Goal: Transaction & Acquisition: Purchase product/service

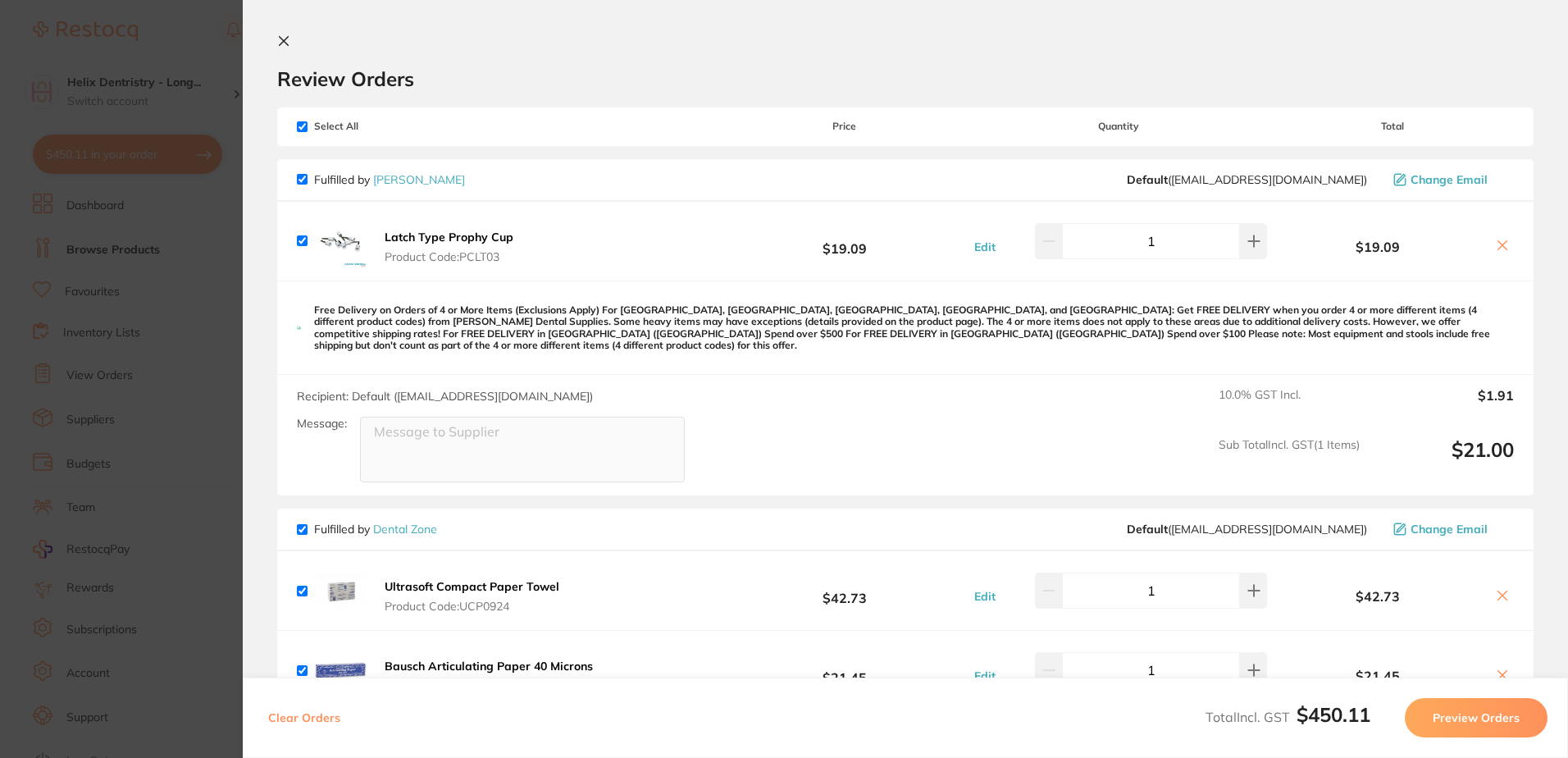
click at [282, 40] on icon at bounding box center [284, 41] width 9 height 9
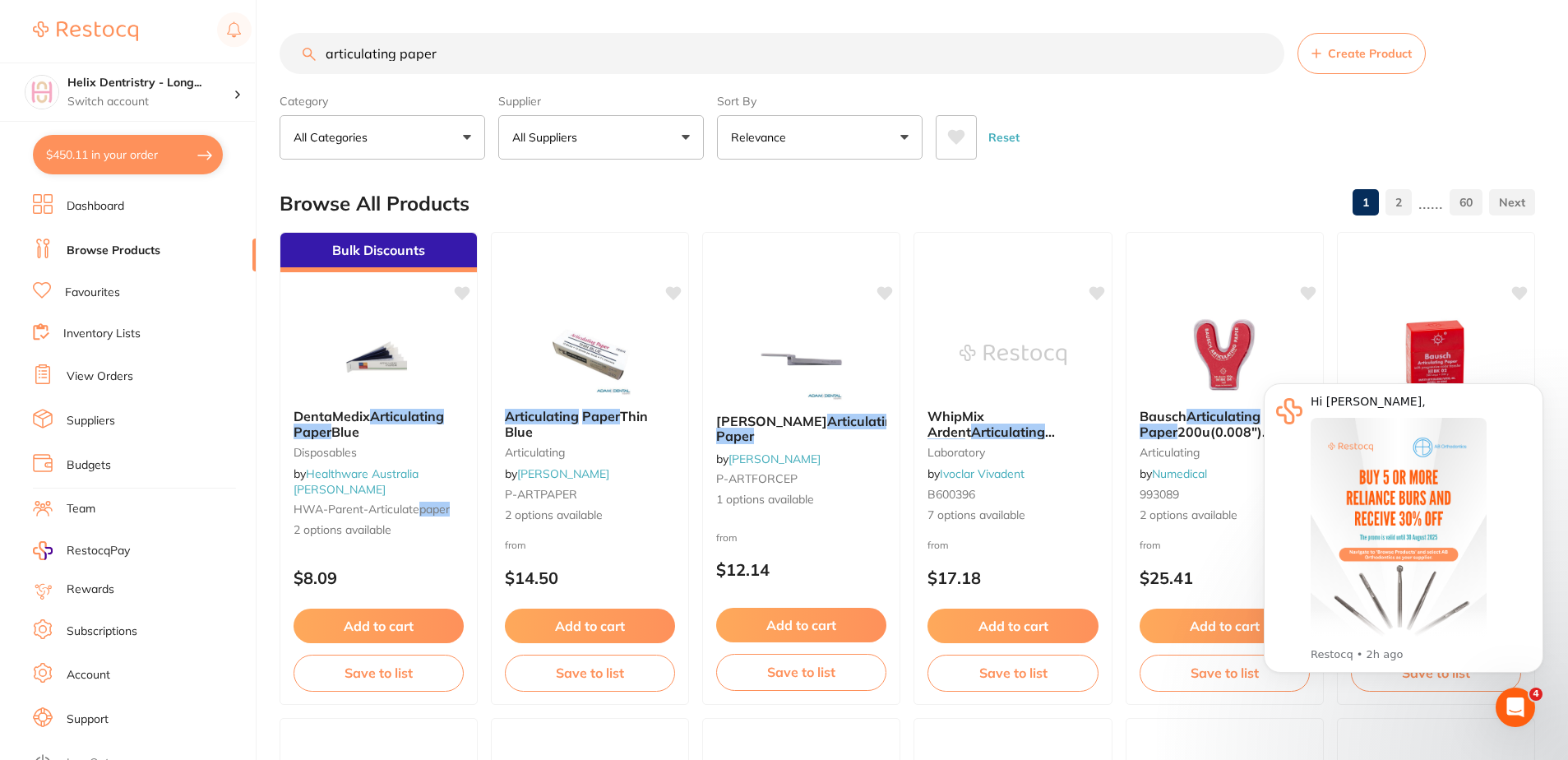
click at [473, 48] on input "articulating paper" at bounding box center [781, 53] width 1005 height 41
click at [472, 47] on input "articulating paper" at bounding box center [781, 53] width 1005 height 41
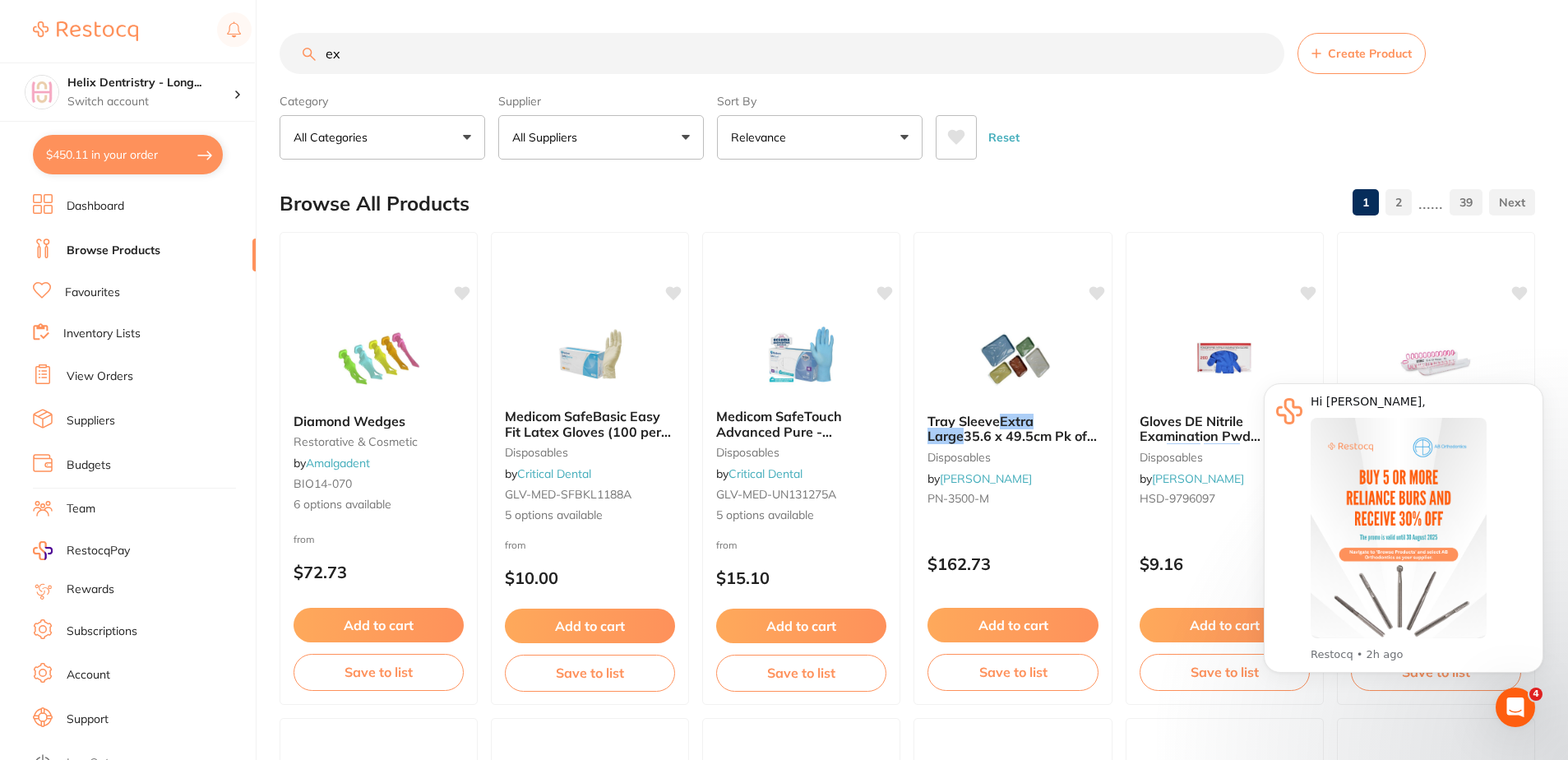
type input "e"
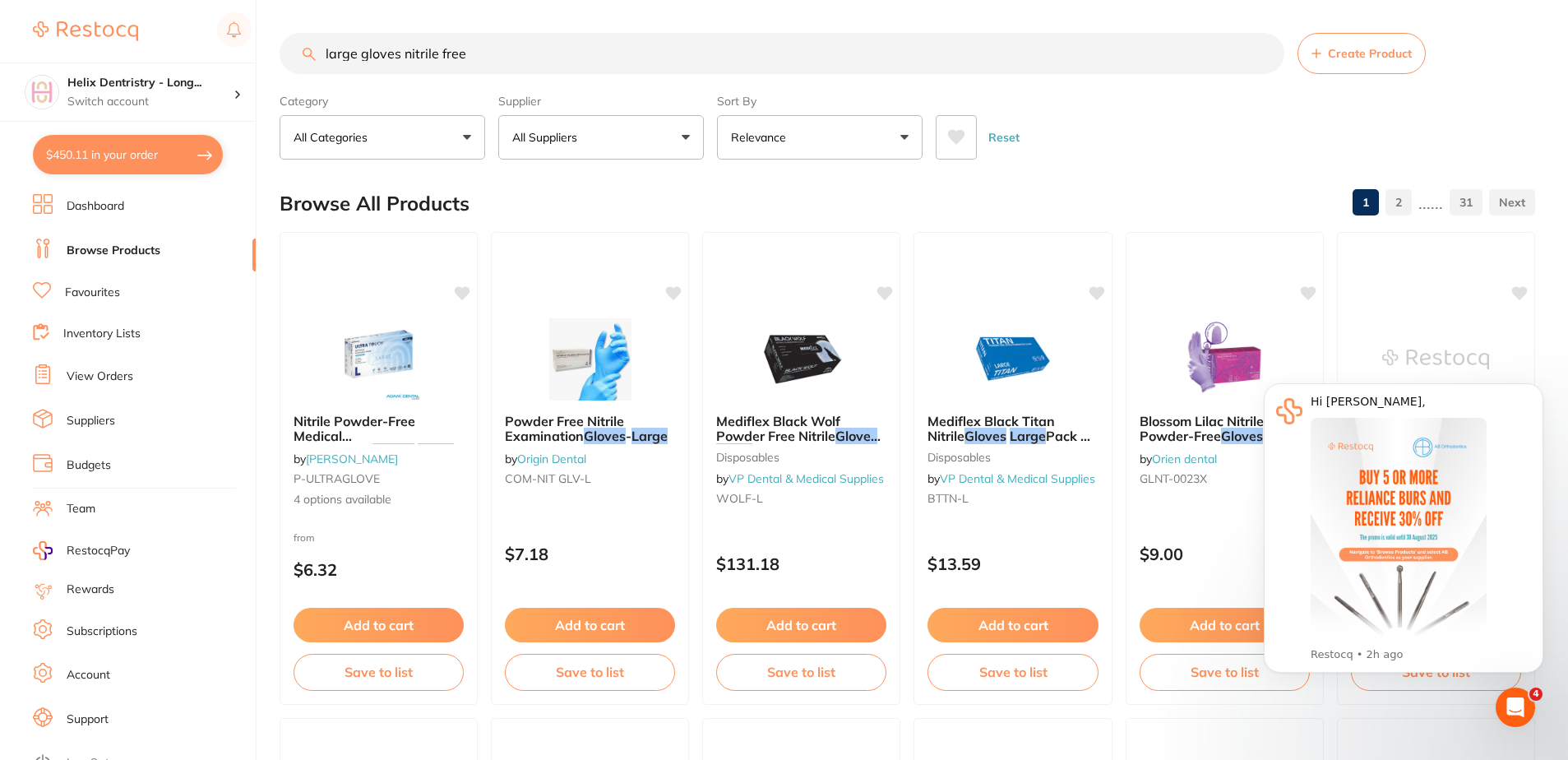
type input "large gloves nitrile free"
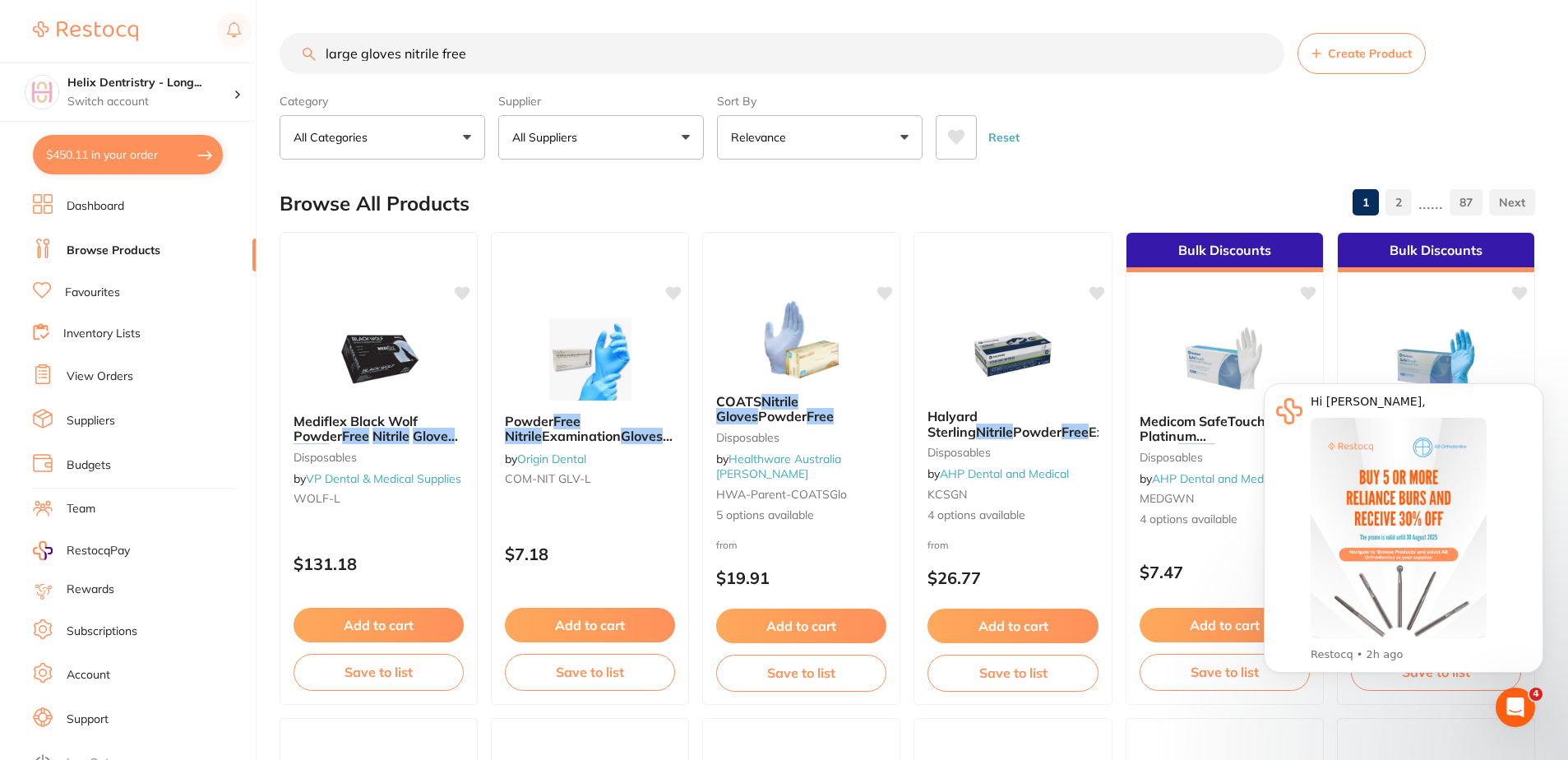
click at [663, 145] on button "All Suppliers" at bounding box center [601, 137] width 205 height 44
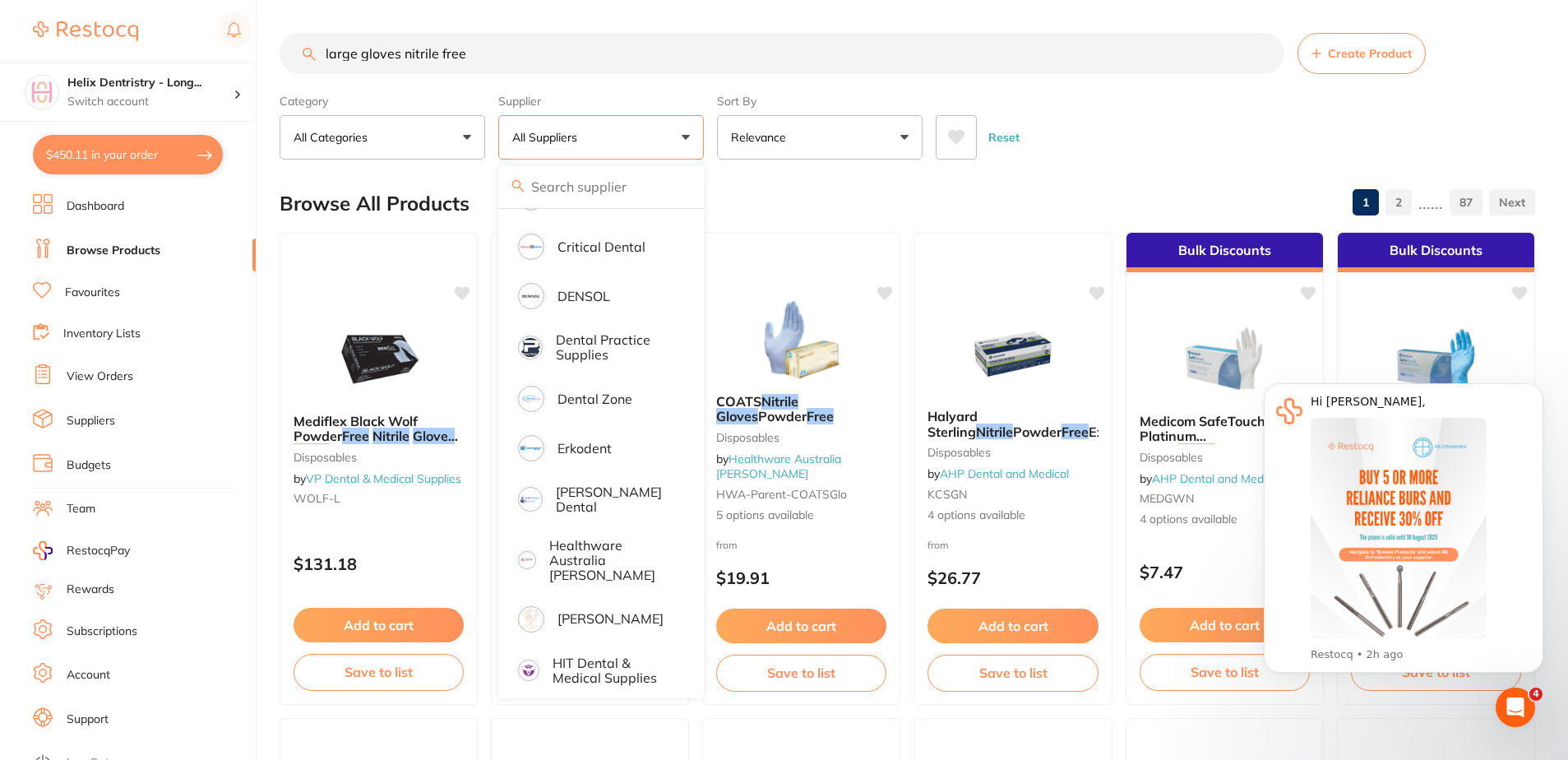
scroll to position [493, 0]
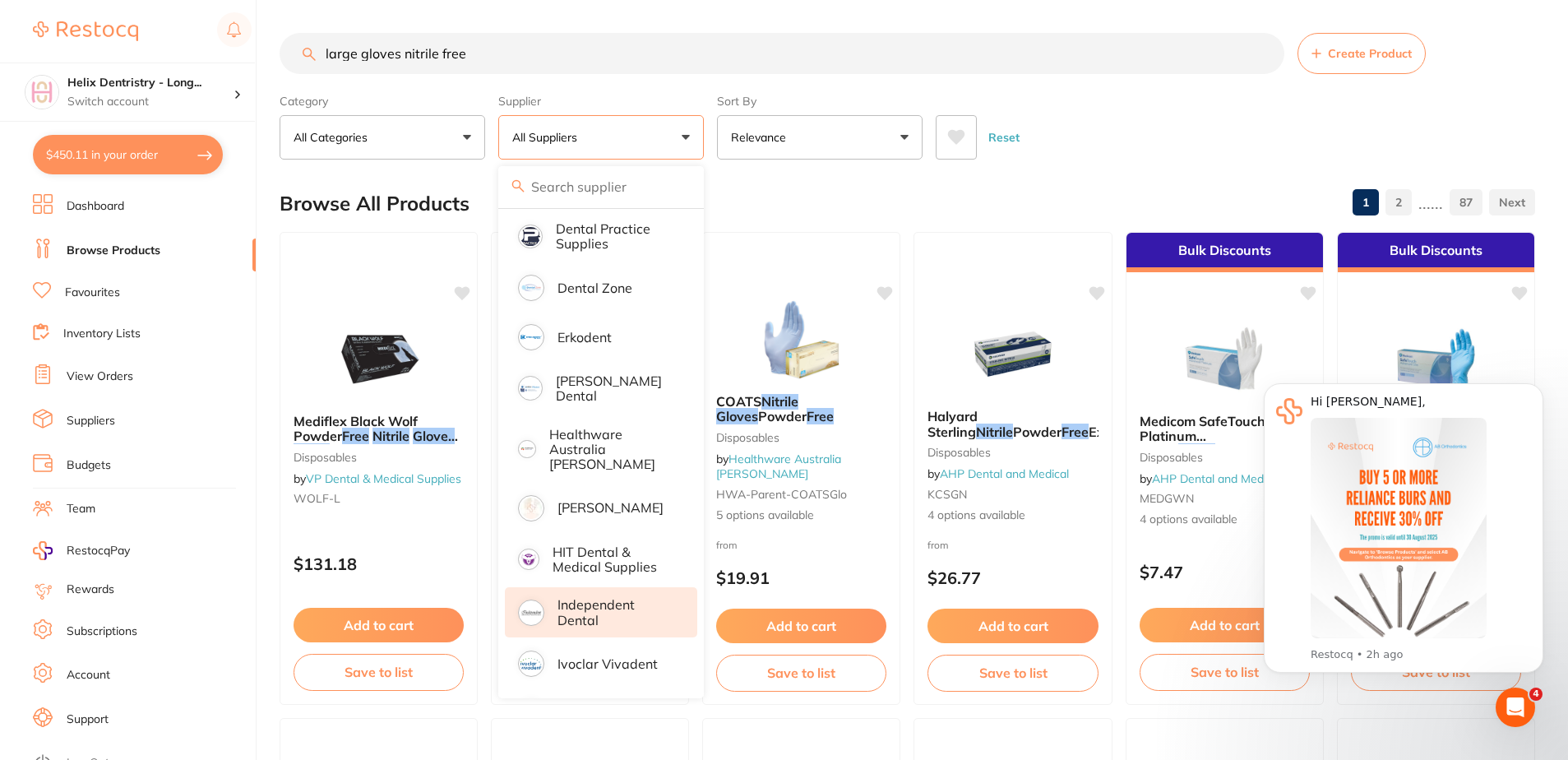
click at [624, 597] on p "Independent Dental" at bounding box center [616, 612] width 117 height 31
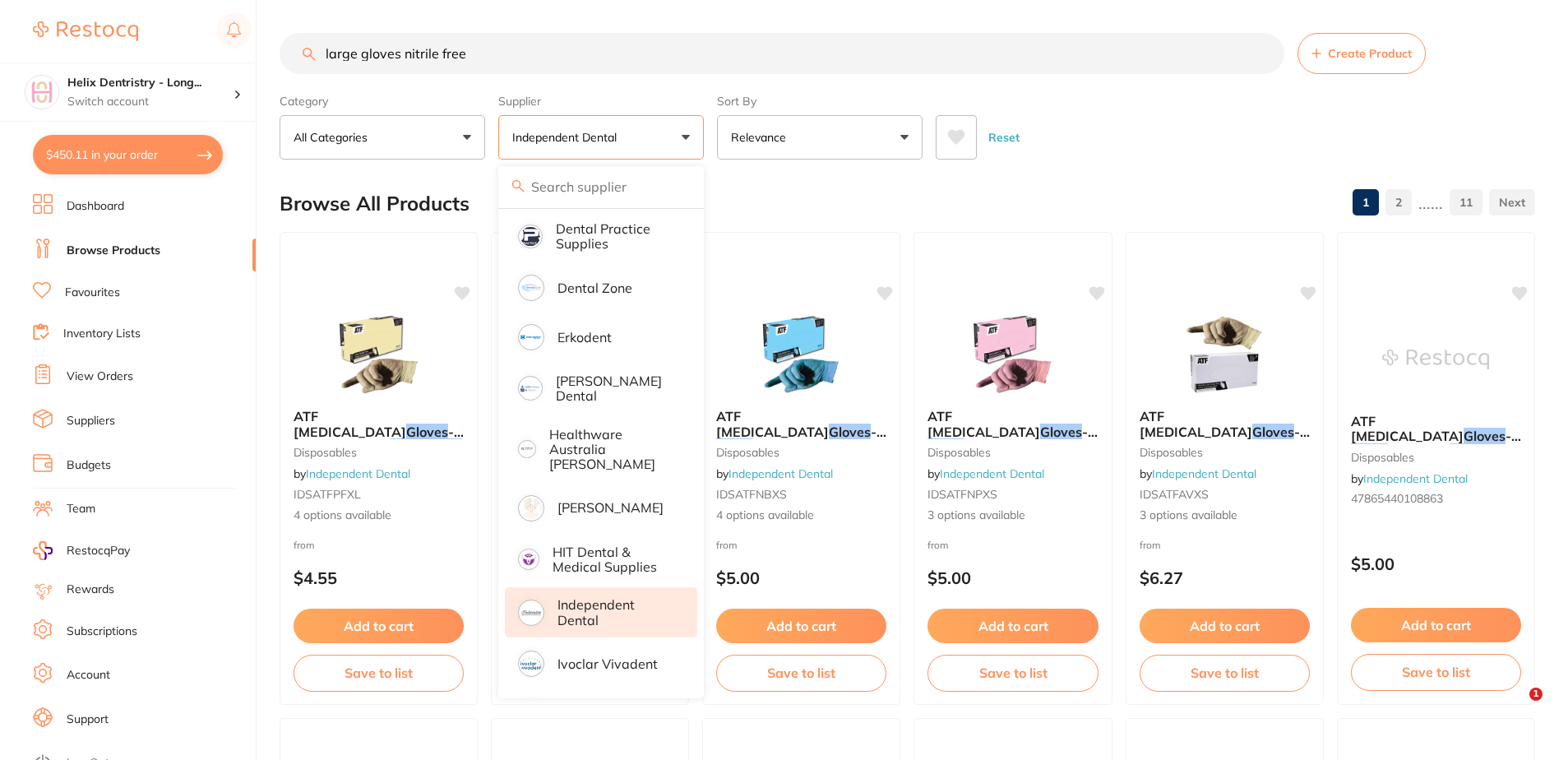
click at [782, 196] on div "Browse All Products 1 2 ...... 11" at bounding box center [907, 203] width 1255 height 55
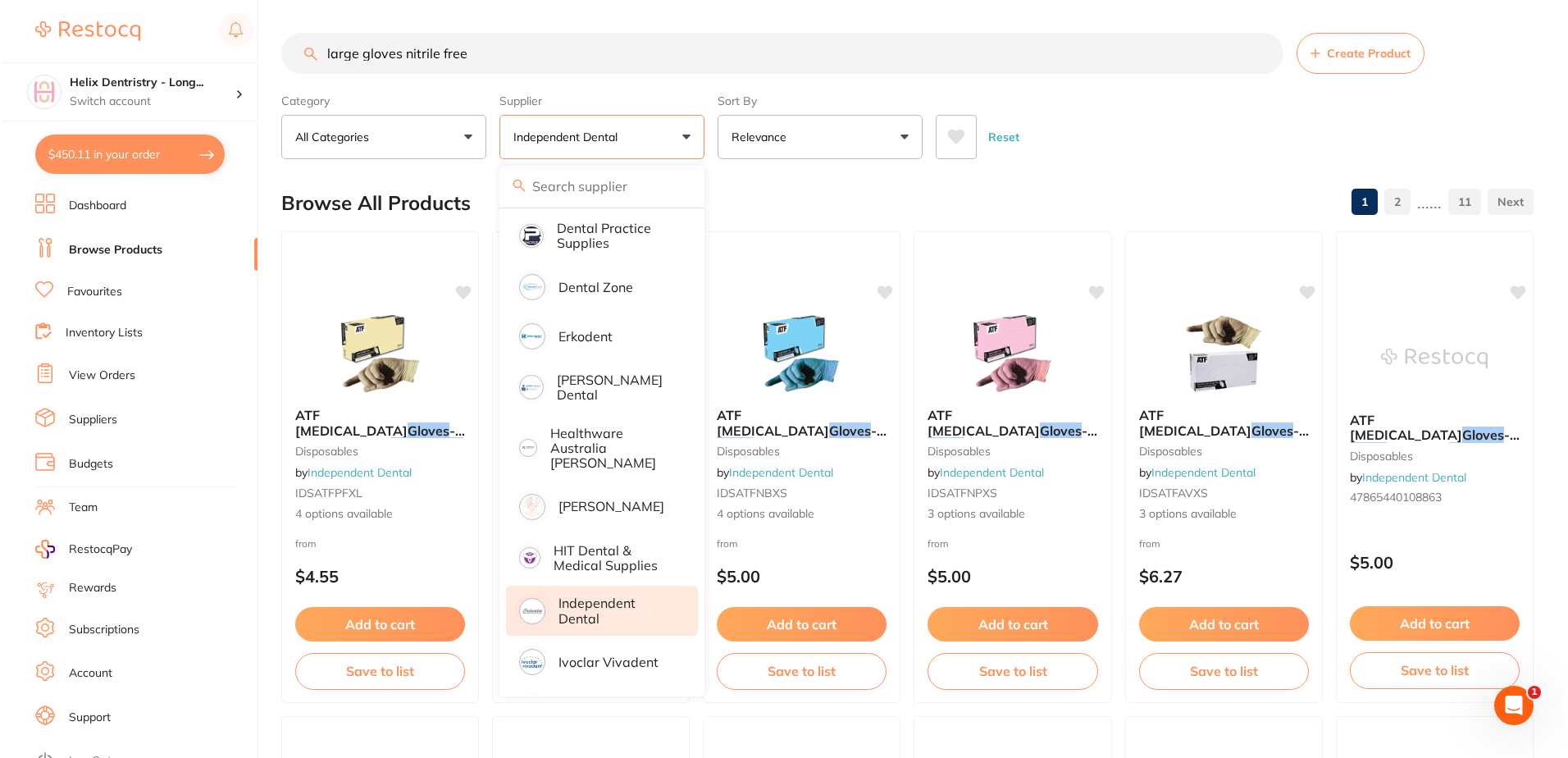
scroll to position [0, 0]
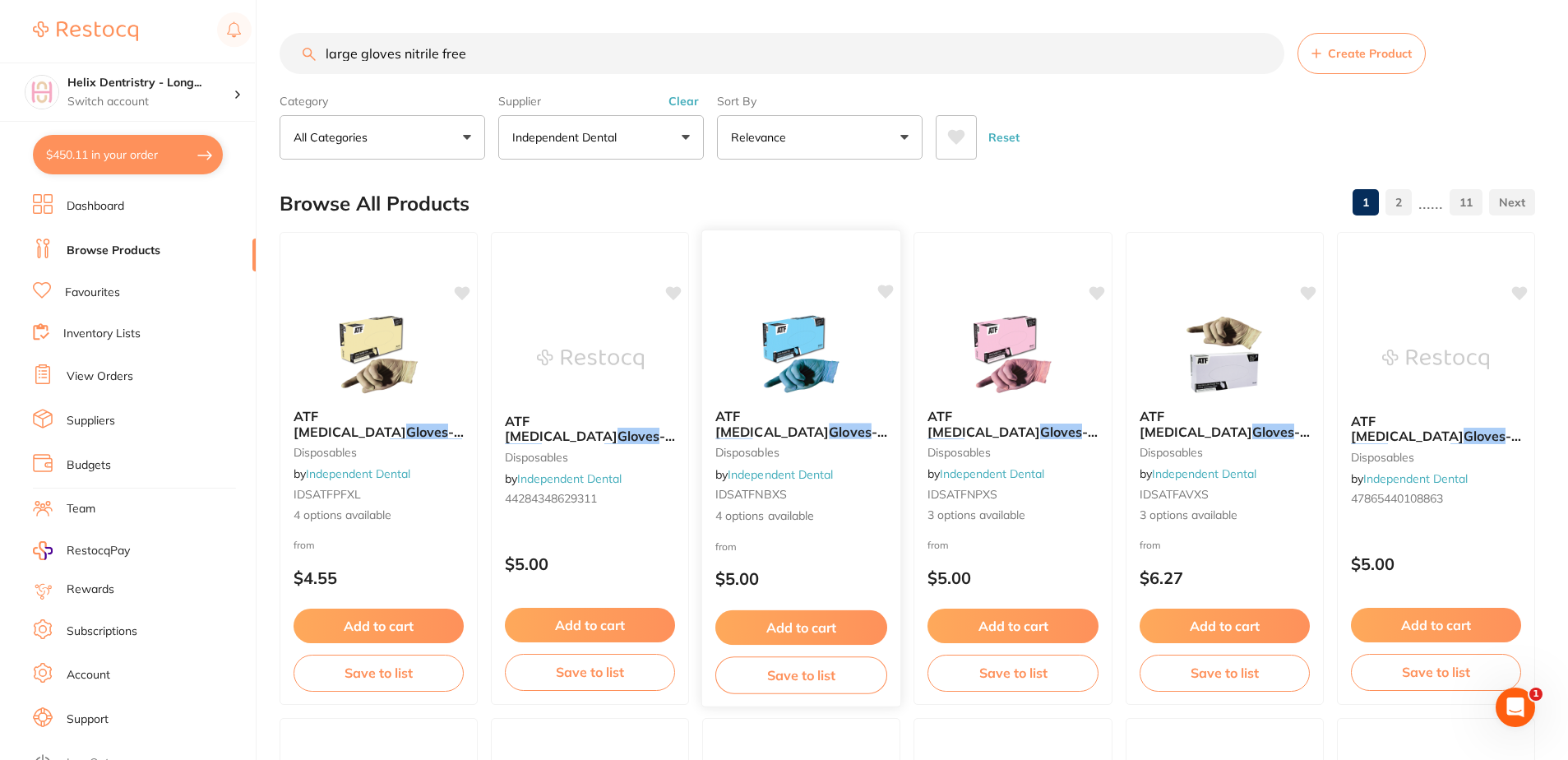
click at [825, 401] on div "ATF [MEDICAL_DATA] Gloves - Nitrile - BLUE disposables by Independent Dental ID…" at bounding box center [801, 467] width 199 height 142
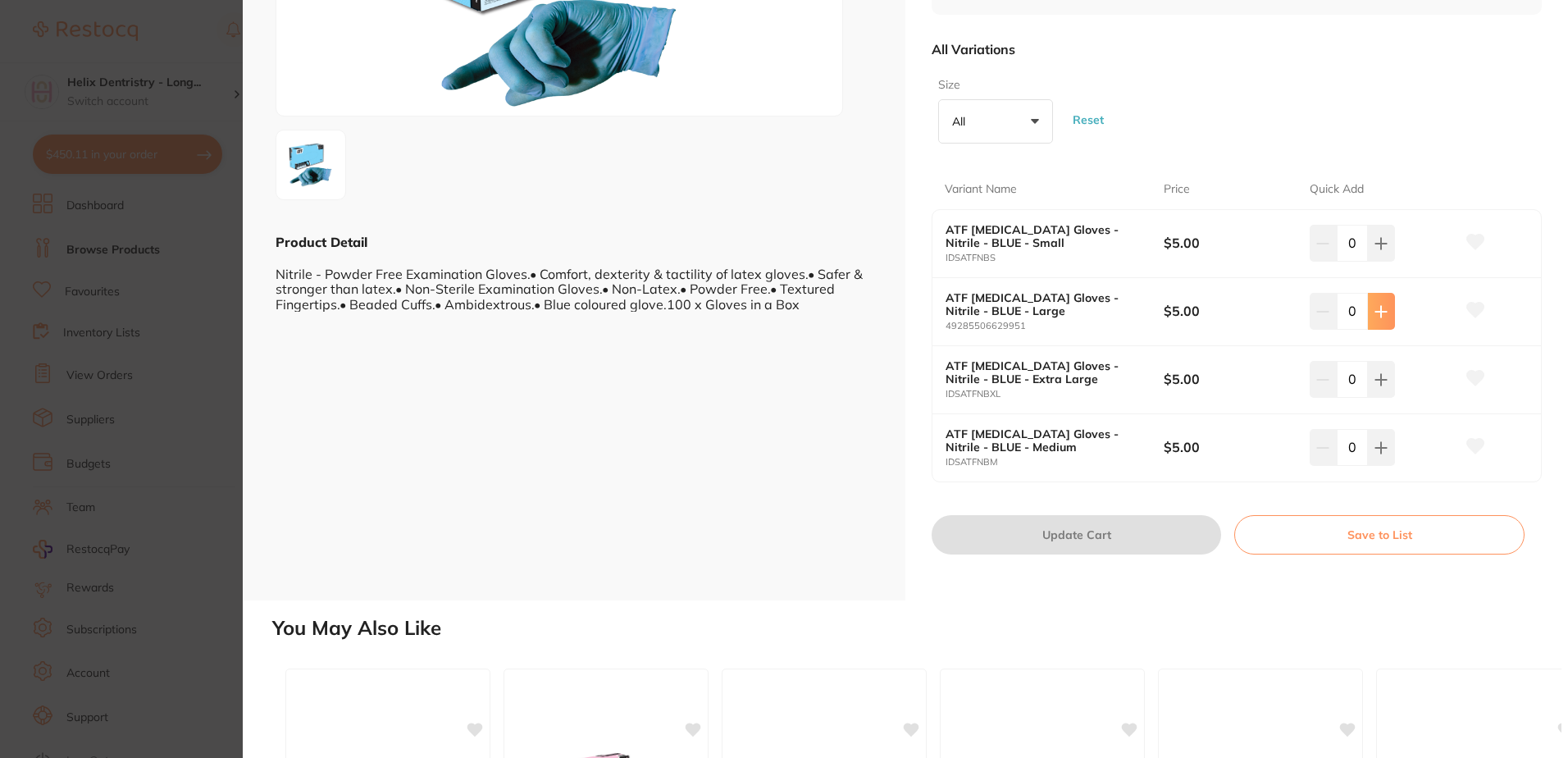
click at [1375, 250] on icon at bounding box center [1381, 244] width 13 height 13
click at [1377, 250] on icon at bounding box center [1381, 244] width 13 height 13
type input "3"
click at [1065, 534] on button "Update Cart" at bounding box center [1076, 535] width 290 height 40
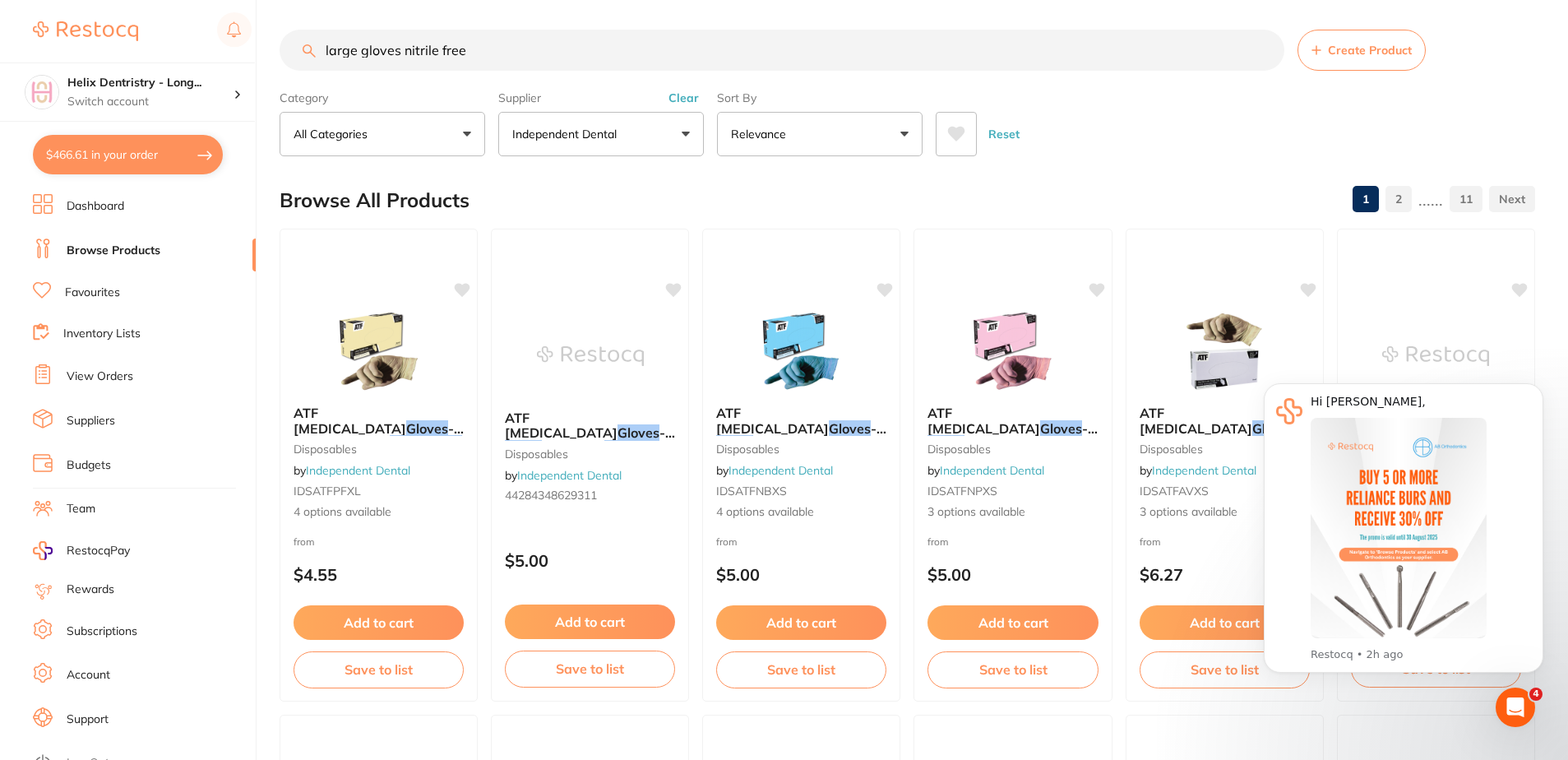
click at [125, 158] on button "$466.61 in your order" at bounding box center [127, 155] width 190 height 40
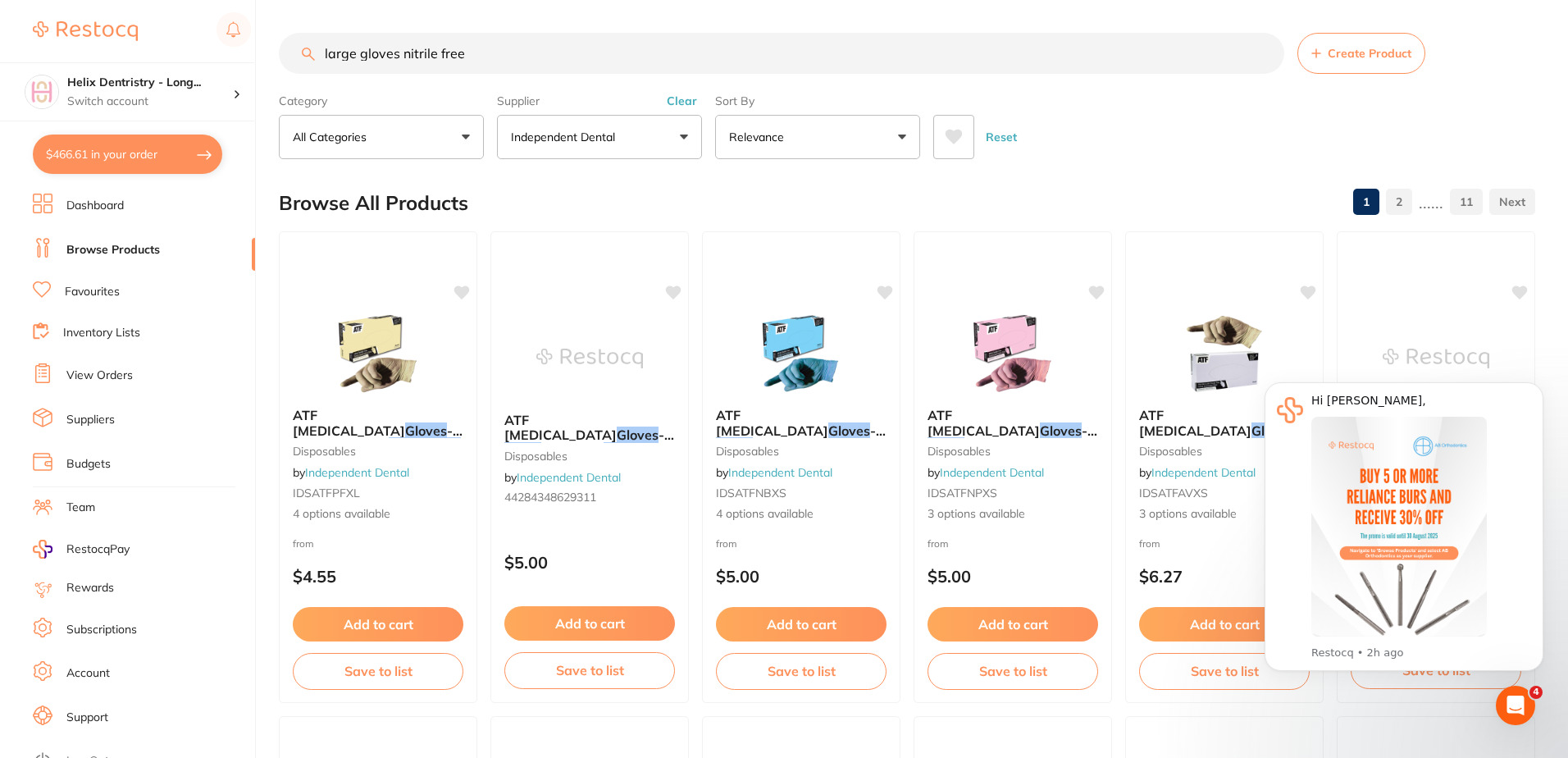
checkbox input "true"
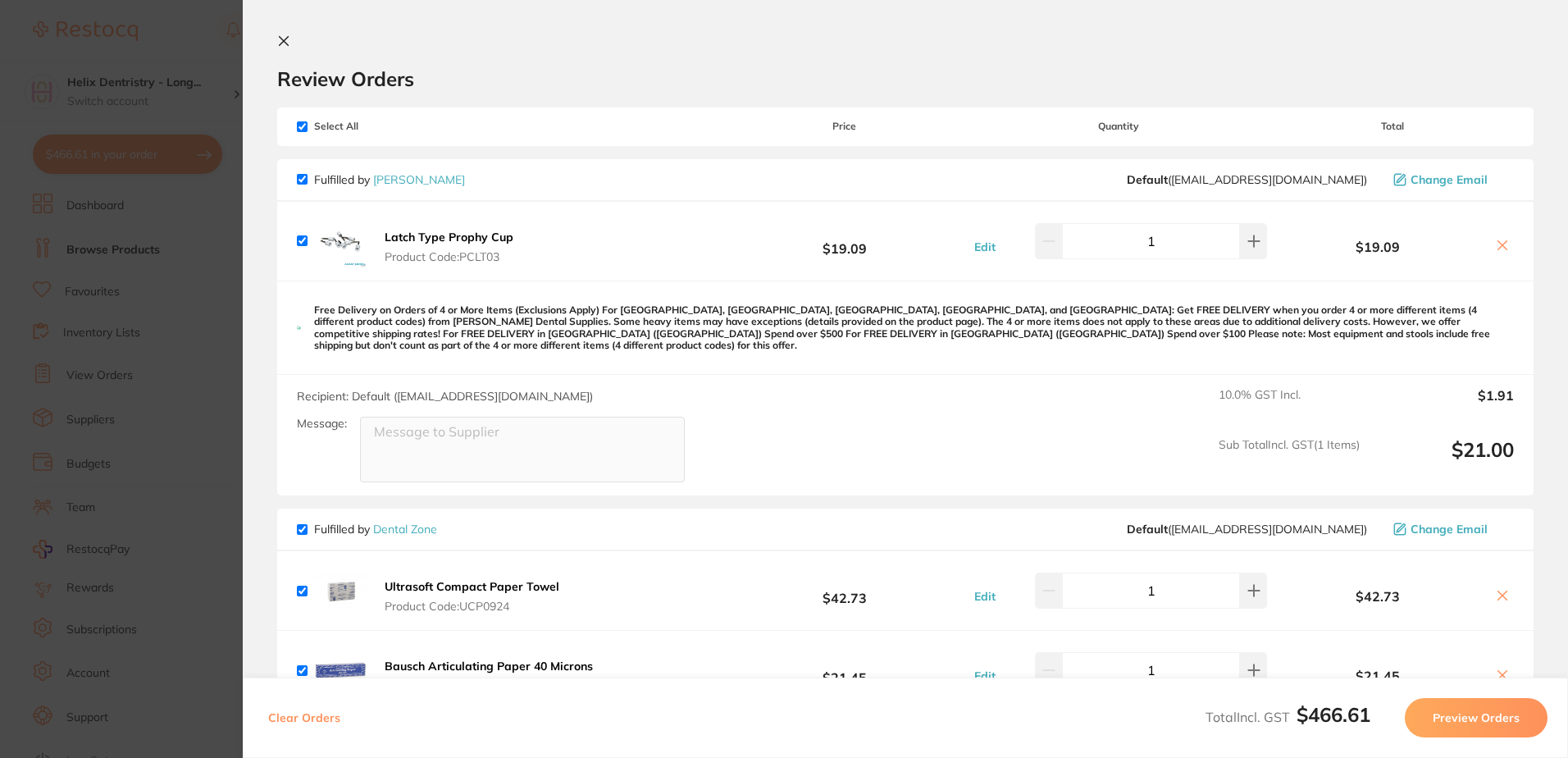
click at [179, 215] on section "Update RRP Set your pre negotiated price for this item. Item Agreed RRP (excl. …" at bounding box center [784, 379] width 1568 height 758
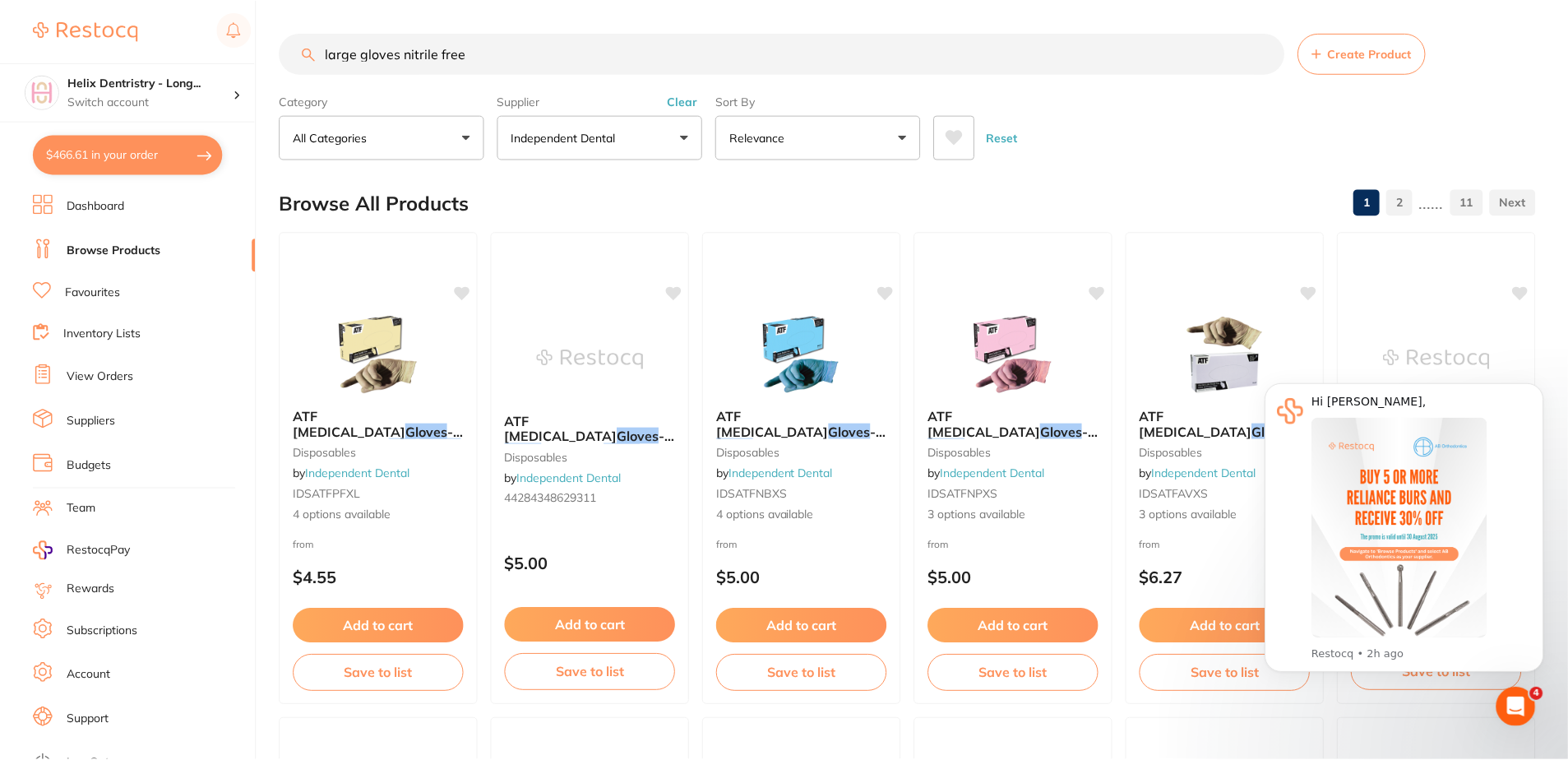
scroll to position [4, 0]
